Goal: Navigation & Orientation: Go to known website

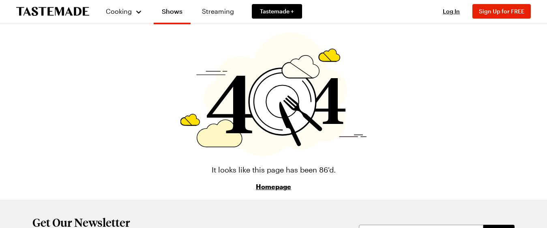
click at [283, 188] on link "Homepage" at bounding box center [273, 187] width 35 height 10
click at [275, 188] on link "Homepage" at bounding box center [273, 187] width 35 height 10
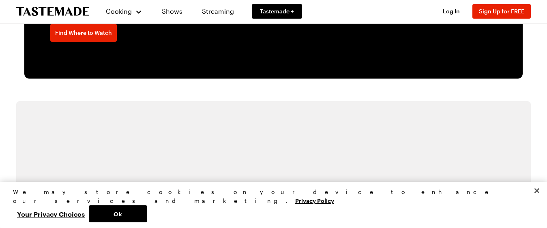
scroll to position [1457, 0]
